Goal: Download file/media

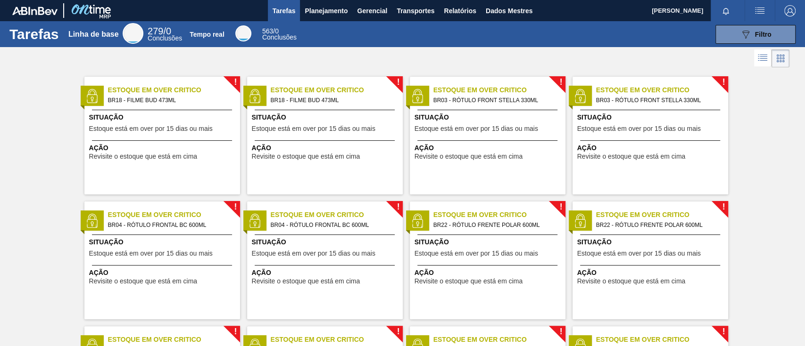
click at [453, 36] on div "089F7B8B-B2A5-4AFE-B5C0-19BA573D28AC Filtro" at bounding box center [551, 34] width 498 height 19
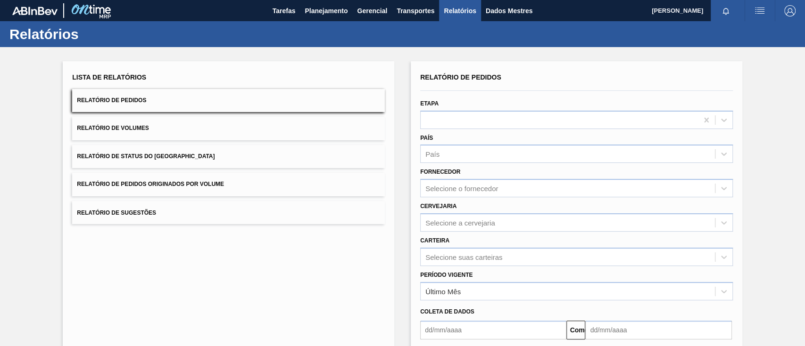
click at [251, 187] on button "Relatório de Pedidos Originados por Volume" at bounding box center [228, 184] width 313 height 23
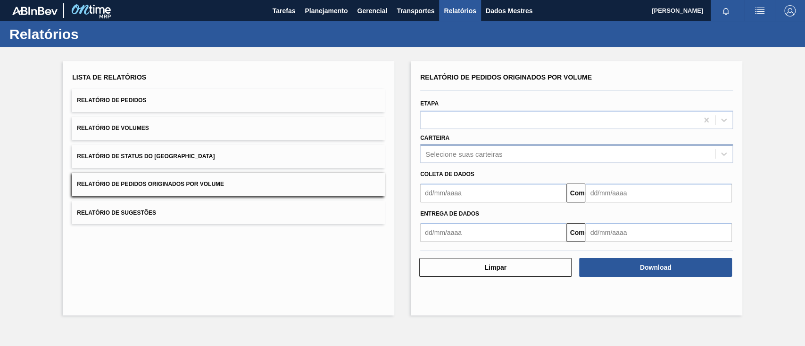
click at [443, 153] on font "Selecione suas carteiras" at bounding box center [463, 154] width 77 height 8
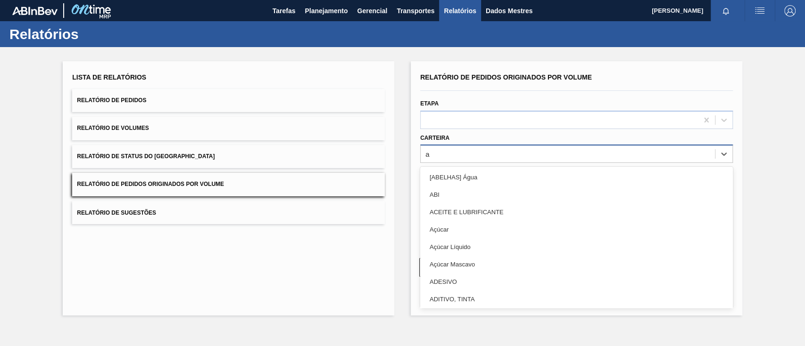
type input "aç"
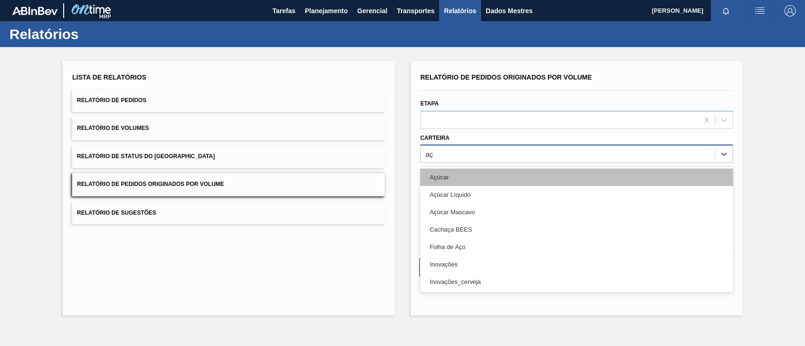
click at [458, 177] on div "Açúcar" at bounding box center [576, 177] width 313 height 17
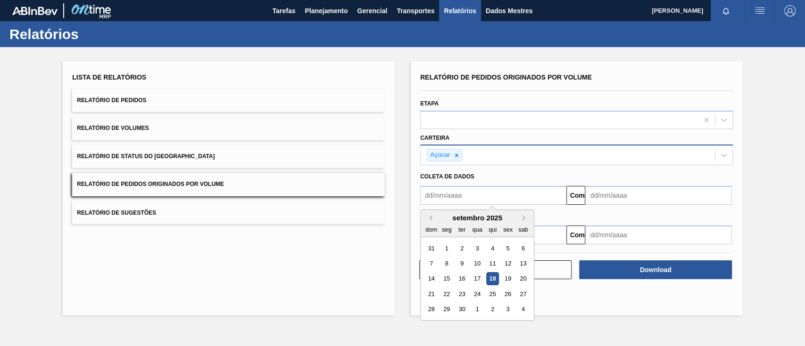
click at [464, 191] on input "text" at bounding box center [493, 195] width 146 height 19
click at [446, 248] on font "1" at bounding box center [446, 248] width 3 height 7
type input "01/09/2025"
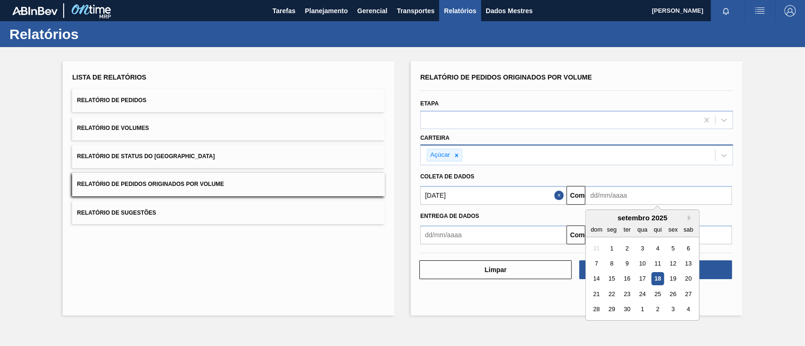
click at [636, 194] on input "text" at bounding box center [658, 195] width 146 height 19
click at [614, 289] on div "22" at bounding box center [611, 294] width 13 height 13
type input "22/09/2025"
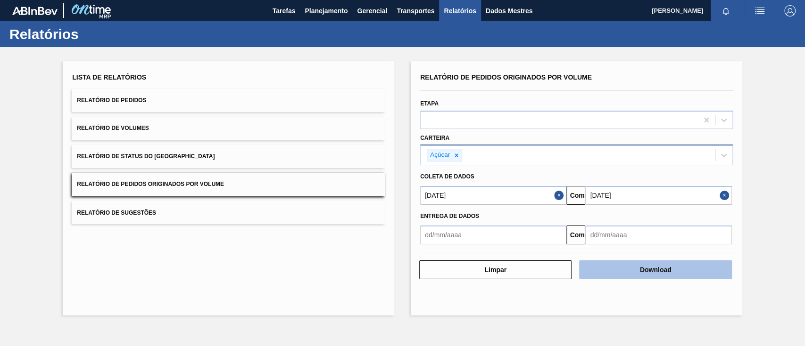
click at [672, 273] on button "Download" at bounding box center [655, 270] width 152 height 19
